Goal: Task Accomplishment & Management: Complete application form

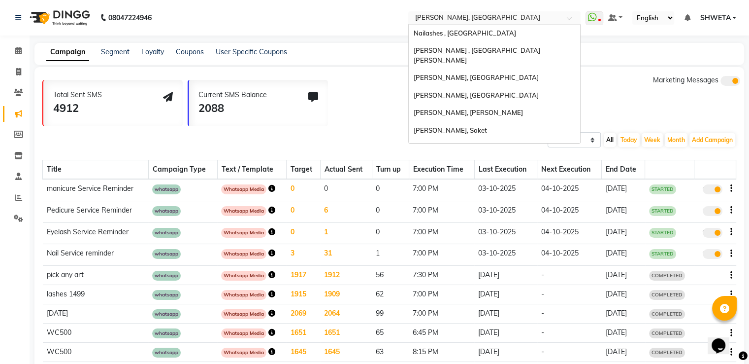
click at [454, 18] on input "text" at bounding box center [484, 19] width 143 height 10
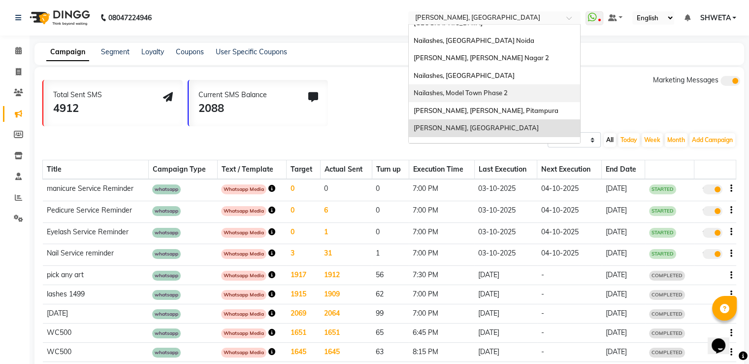
click at [500, 84] on div "Nailashes, Model Town Phase 2" at bounding box center [494, 93] width 171 height 18
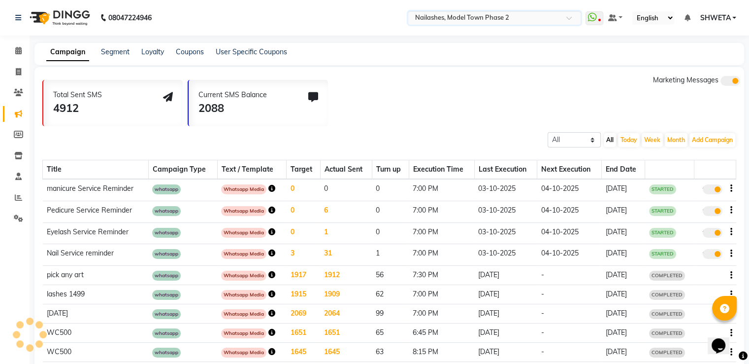
scroll to position [26, 0]
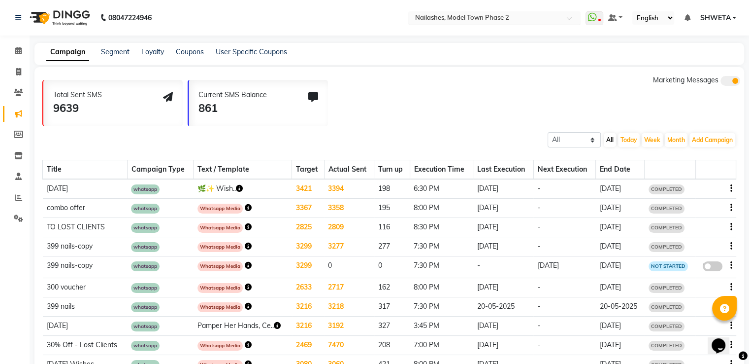
click at [459, 14] on input "text" at bounding box center [484, 19] width 143 height 10
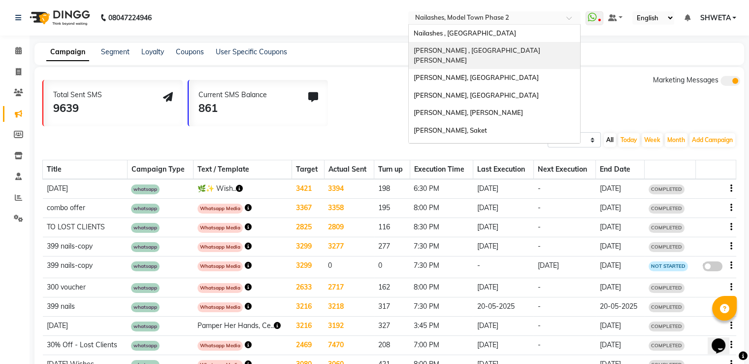
click at [462, 56] on div "[PERSON_NAME] , [GEOGRAPHIC_DATA][PERSON_NAME]" at bounding box center [494, 55] width 171 height 27
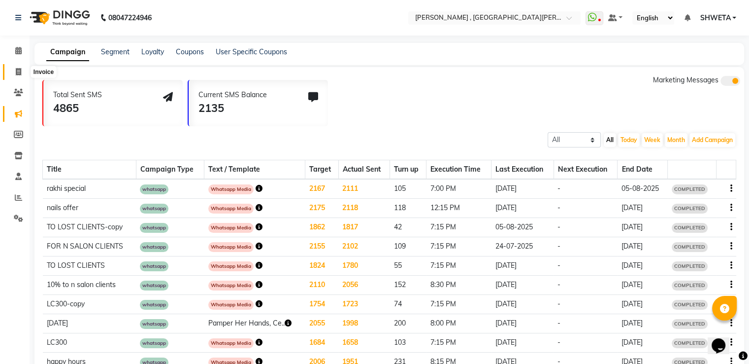
click at [16, 74] on icon at bounding box center [18, 71] width 5 height 7
select select "service"
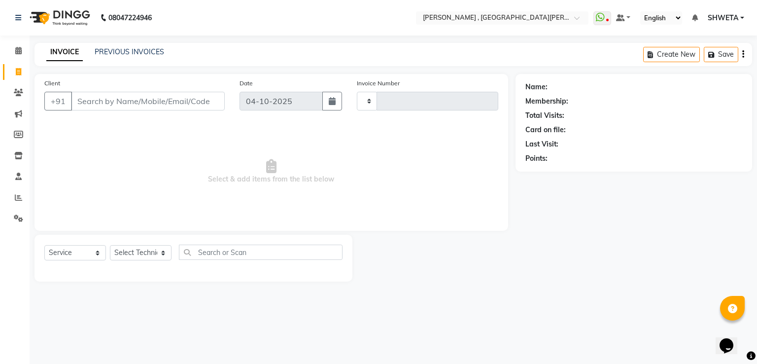
type input "0971"
select select "3836"
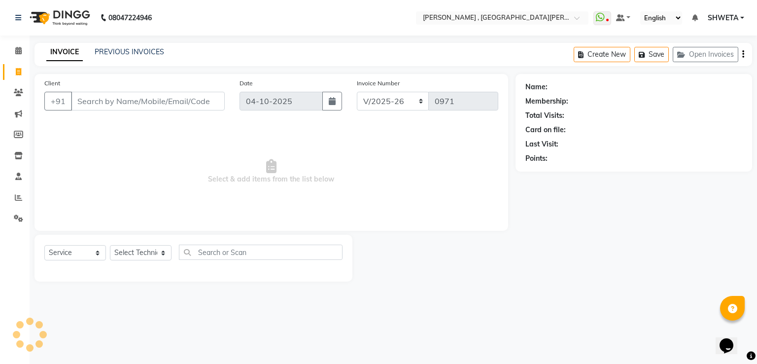
click at [94, 97] on input "Client" at bounding box center [148, 101] width 154 height 19
click at [78, 109] on input "Client" at bounding box center [148, 101] width 154 height 19
type input "7"
type input "6"
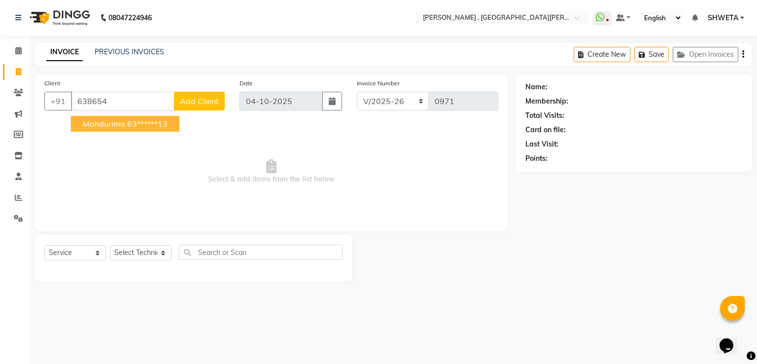
click at [128, 128] on ngb-highlight "63******13" at bounding box center [147, 124] width 40 height 10
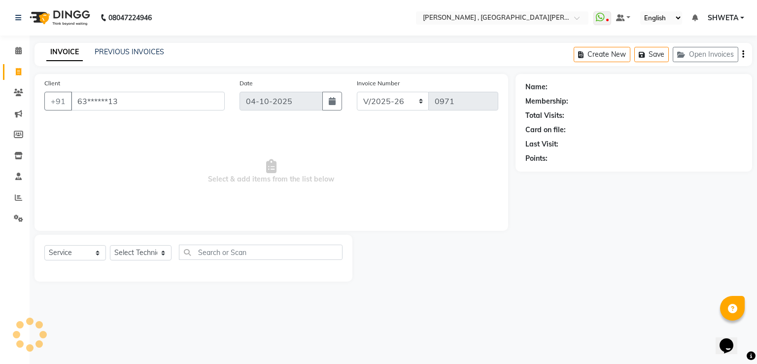
type input "63******13"
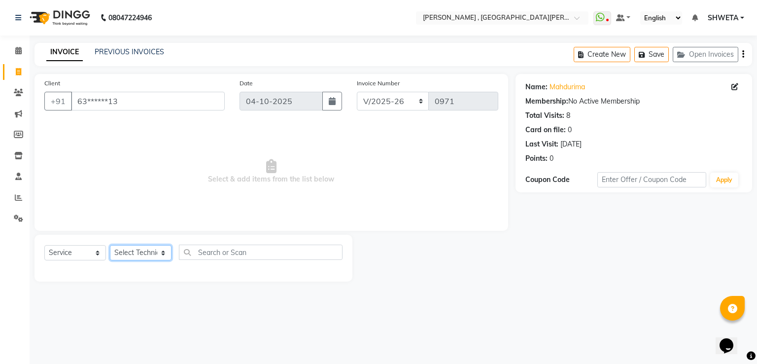
click at [146, 258] on select "Select Technician [PERSON_NAME] Manager [PERSON_NAME] Sky" at bounding box center [141, 252] width 62 height 15
select select "79955"
click at [110, 245] on select "Select Technician [PERSON_NAME] Manager [PERSON_NAME] Sky" at bounding box center [141, 252] width 62 height 15
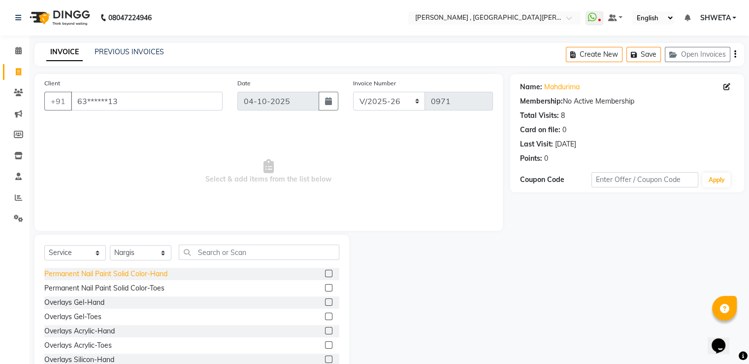
click at [116, 274] on div "Permanent Nail Paint Solid Color-Hand" at bounding box center [105, 273] width 123 height 10
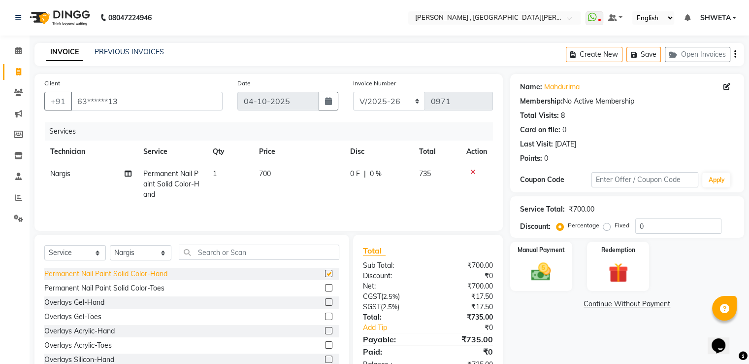
checkbox input "false"
click at [264, 178] on span "700" at bounding box center [265, 173] width 12 height 9
select select "79955"
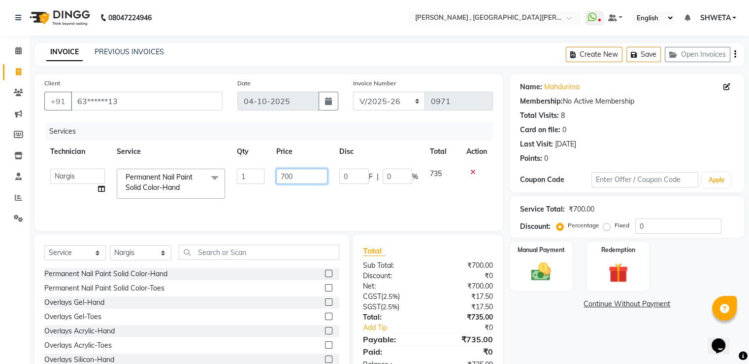
click at [301, 174] on input "700" at bounding box center [301, 175] width 51 height 15
type input "7"
click at [307, 176] on input "number" at bounding box center [301, 175] width 51 height 15
type input "2000"
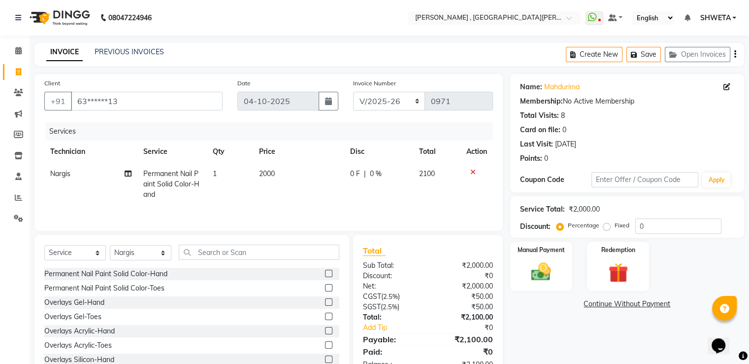
click at [555, 339] on div "Name: Mahdurima Membership: No Active Membership Total Visits: 8 Card on file: …" at bounding box center [630, 227] width 241 height 306
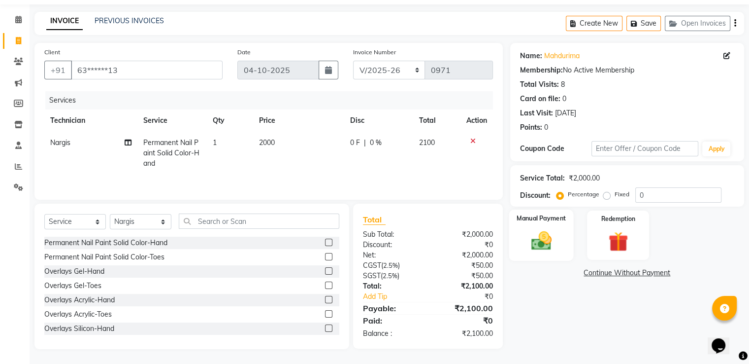
click at [552, 226] on div "Manual Payment" at bounding box center [541, 234] width 65 height 51
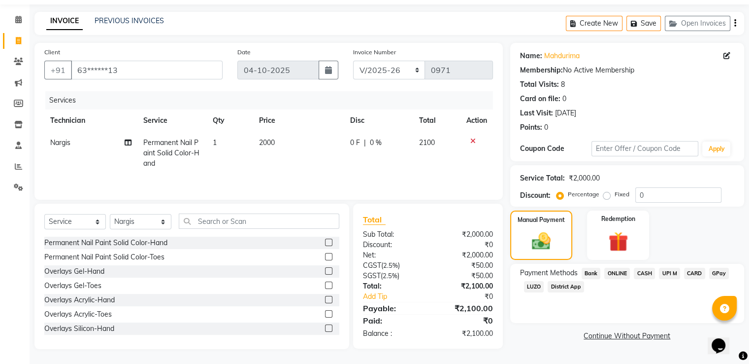
click at [633, 277] on div "CASH" at bounding box center [642, 274] width 25 height 13
click at [647, 273] on span "CASH" at bounding box center [644, 273] width 21 height 11
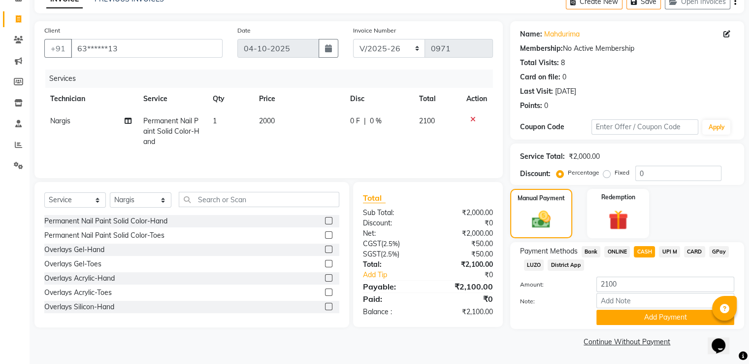
scroll to position [54, 0]
click at [638, 319] on button "Add Payment" at bounding box center [666, 316] width 138 height 15
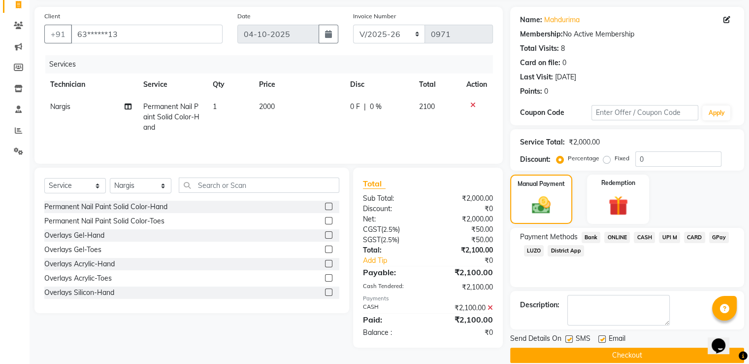
scroll to position [80, 0]
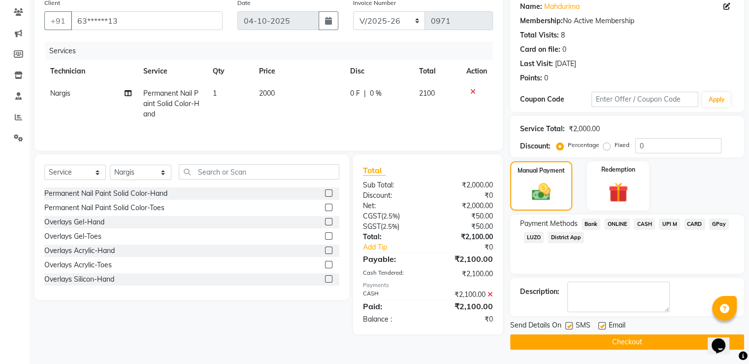
click at [631, 343] on button "Checkout" at bounding box center [627, 341] width 234 height 15
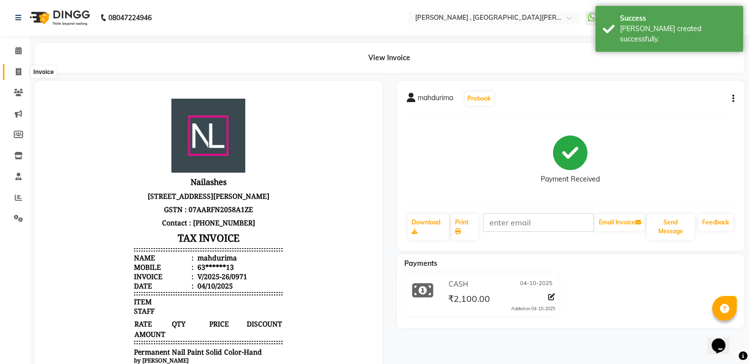
click at [21, 70] on span at bounding box center [18, 72] width 17 height 11
select select "3836"
select select "service"
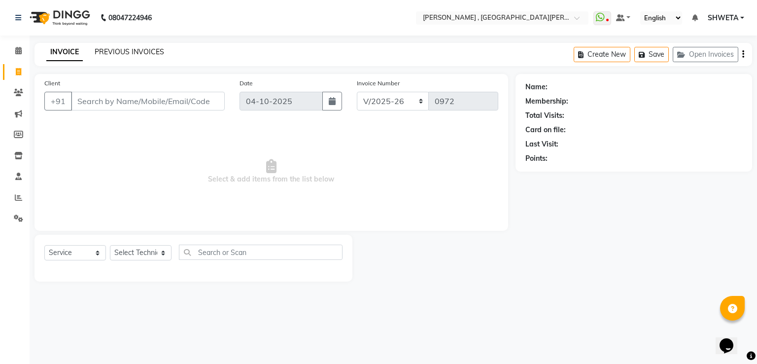
click at [124, 56] on link "PREVIOUS INVOICES" at bounding box center [129, 51] width 69 height 9
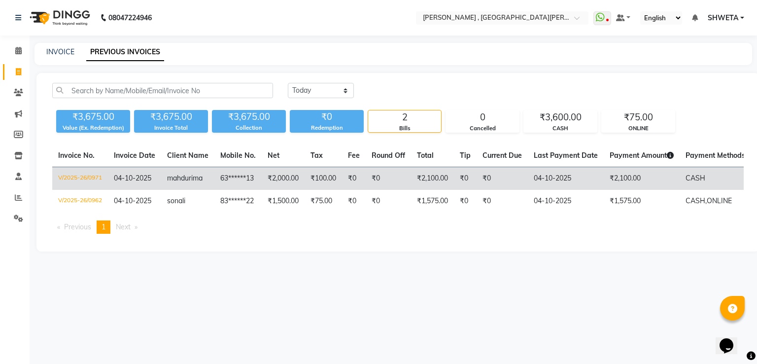
click at [180, 179] on span "mahdurima" at bounding box center [184, 177] width 35 height 9
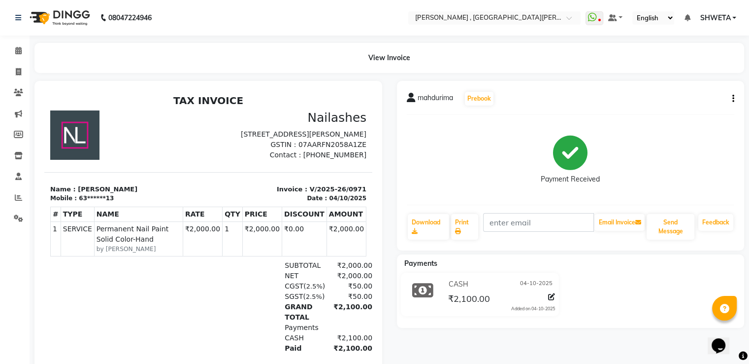
click at [733, 99] on icon "button" at bounding box center [734, 99] width 2 height 0
click at [16, 69] on icon at bounding box center [18, 71] width 5 height 7
select select "3836"
select select "service"
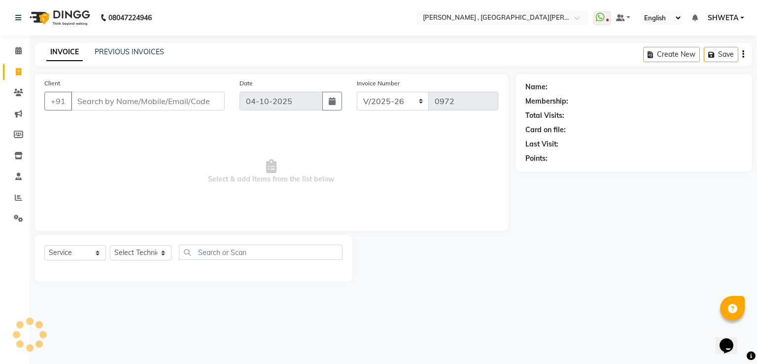
click at [118, 100] on input "Client" at bounding box center [148, 101] width 154 height 19
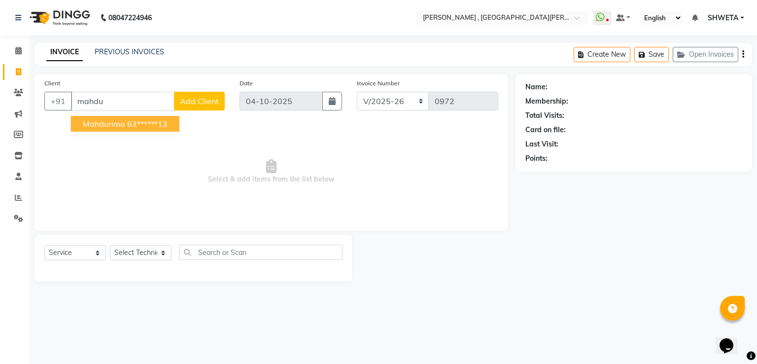
click at [115, 127] on span "mahdurima" at bounding box center [104, 124] width 42 height 10
type input "63******13"
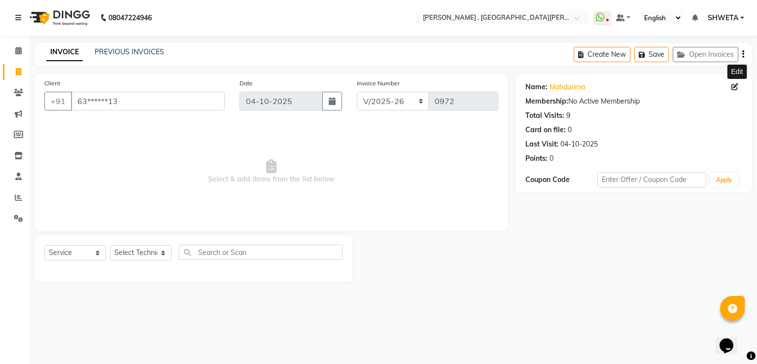
click at [734, 88] on icon at bounding box center [734, 86] width 7 height 7
select select "21"
select select "female"
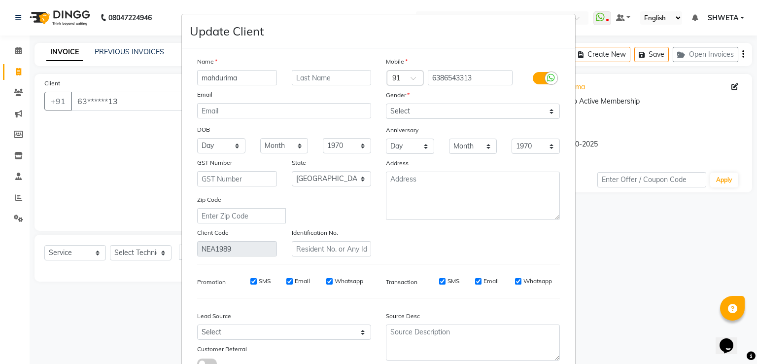
click at [217, 77] on input "mahdurima" at bounding box center [237, 77] width 80 height 15
type input "madhurima"
click at [596, 218] on ngb-modal-window "Update Client Name madhurima Email DOB Day 01 02 03 04 05 06 07 08 09 10 11 12 …" at bounding box center [378, 182] width 757 height 364
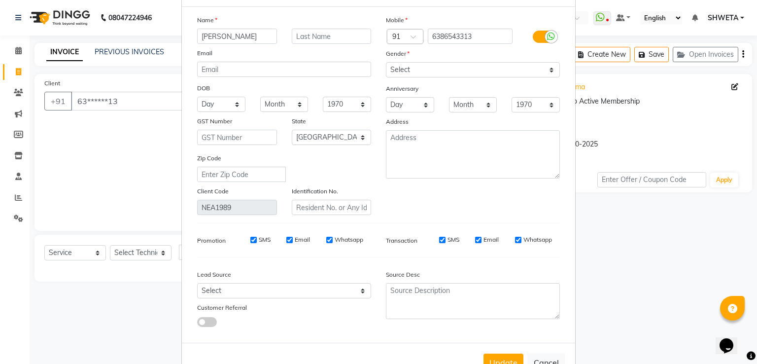
scroll to position [79, 0]
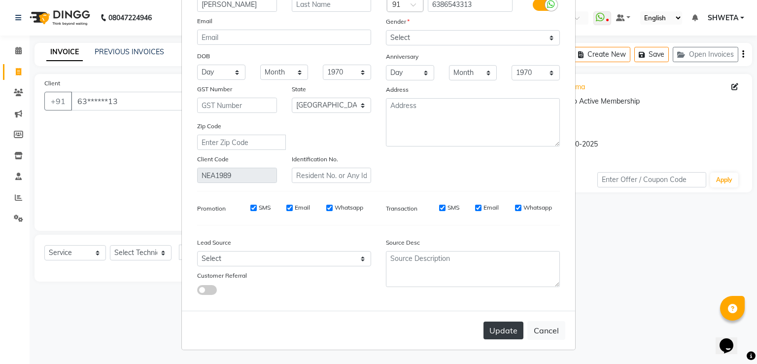
click at [504, 328] on button "Update" at bounding box center [503, 330] width 40 height 18
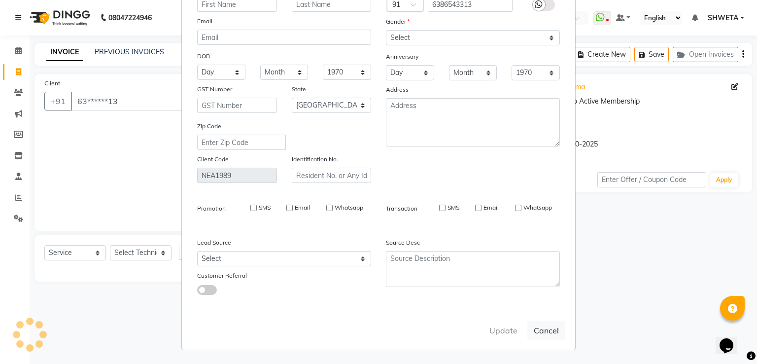
select select
select select "null"
select select
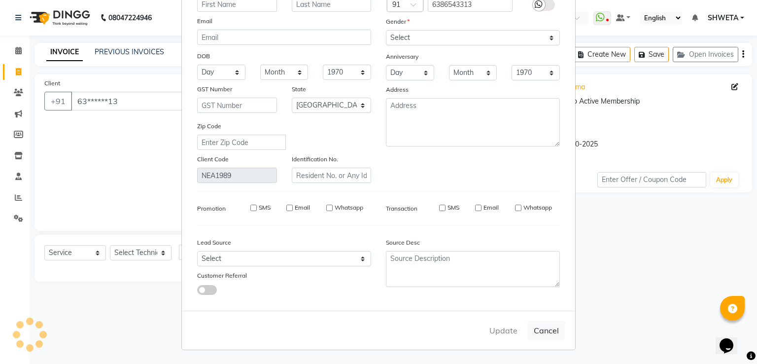
select select
checkbox input "false"
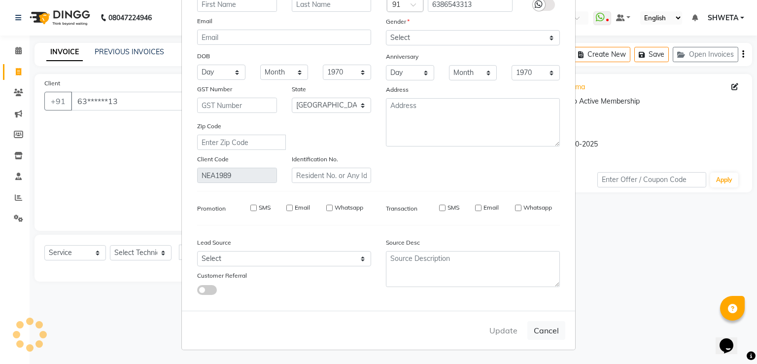
checkbox input "false"
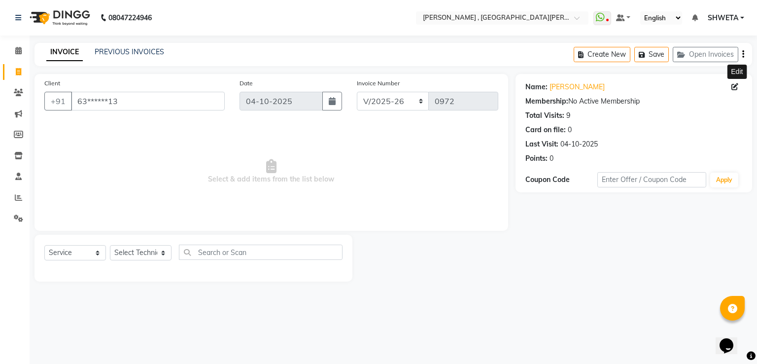
click at [488, 307] on div "08047224946 Select Location × Nailashes , East Patel Nagar WhatsApp Status ✕ St…" at bounding box center [378, 182] width 757 height 364
click at [460, 8] on nav "08047224946 Select Location × Nailashes , East Patel Nagar WhatsApp Status ✕ St…" at bounding box center [378, 17] width 757 height 35
click at [127, 54] on link "PREVIOUS INVOICES" at bounding box center [129, 51] width 69 height 9
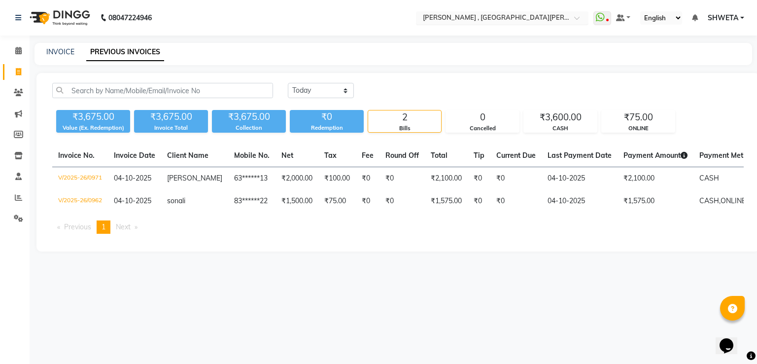
click at [459, 16] on input "text" at bounding box center [492, 19] width 143 height 10
click at [403, 34] on nav "08047224946 Select Location × Nailashes , East Patel Nagar WhatsApp Status ✕ St…" at bounding box center [378, 17] width 757 height 35
click at [22, 172] on span at bounding box center [18, 176] width 17 height 11
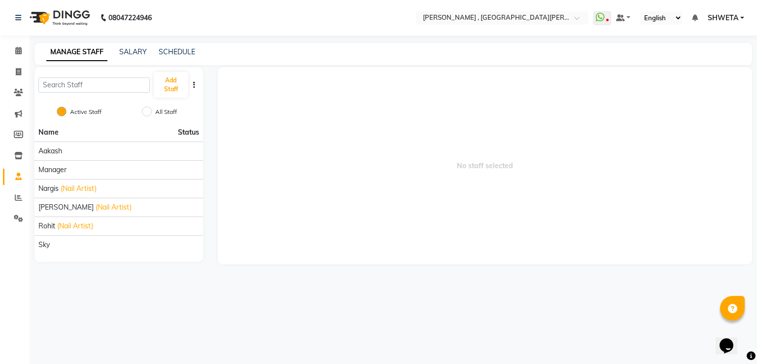
click at [132, 97] on div "Add Staff" at bounding box center [118, 84] width 168 height 35
click at [16, 195] on icon at bounding box center [18, 197] width 7 height 7
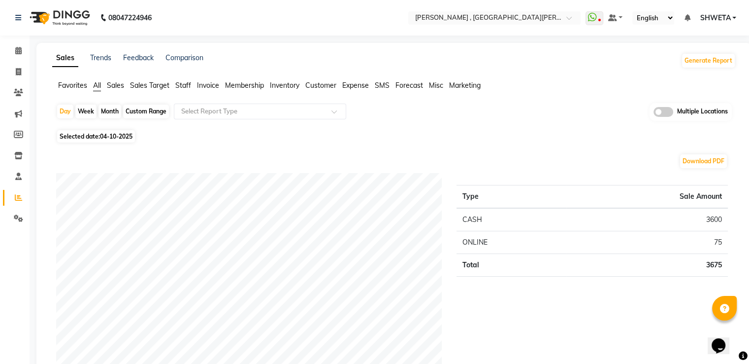
click at [185, 83] on span "Staff" at bounding box center [183, 85] width 16 height 9
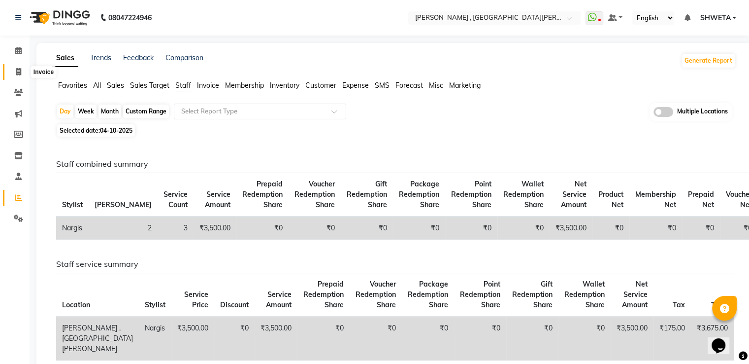
click at [20, 73] on icon at bounding box center [18, 71] width 5 height 7
select select "3836"
select select "service"
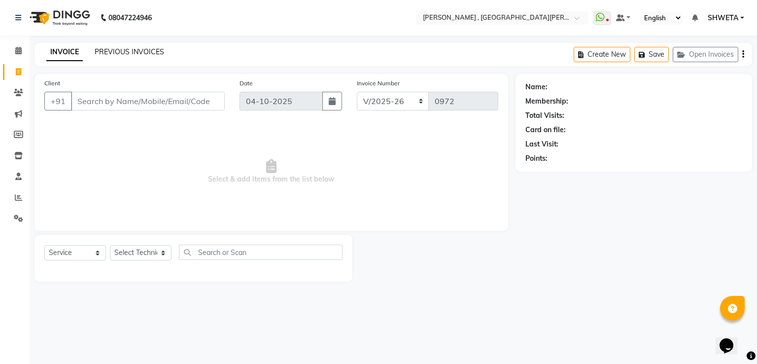
click at [132, 53] on link "PREVIOUS INVOICES" at bounding box center [129, 51] width 69 height 9
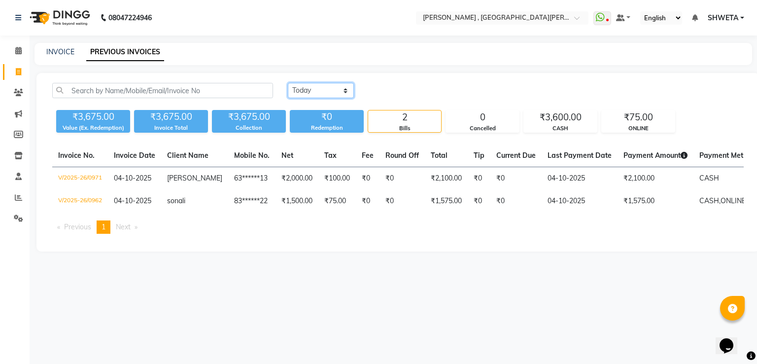
click at [327, 83] on select "Today Yesterday Custom Range" at bounding box center [321, 90] width 66 height 15
select select "range"
click at [288, 83] on select "Today Yesterday Custom Range" at bounding box center [321, 90] width 66 height 15
